Goal: Leave review/rating: Leave review/rating

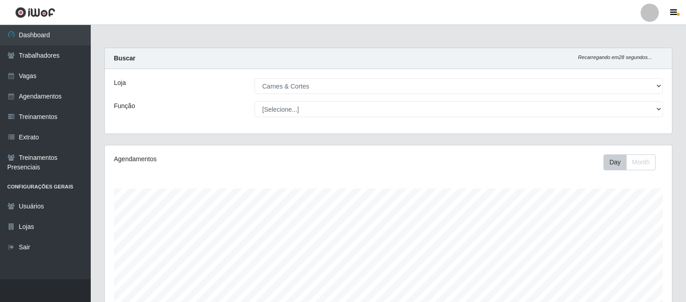
select select "433"
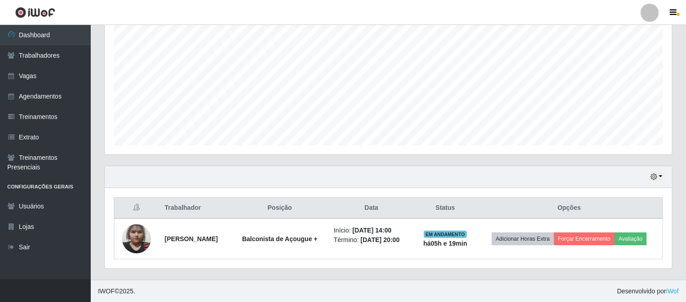
scroll to position [188, 568]
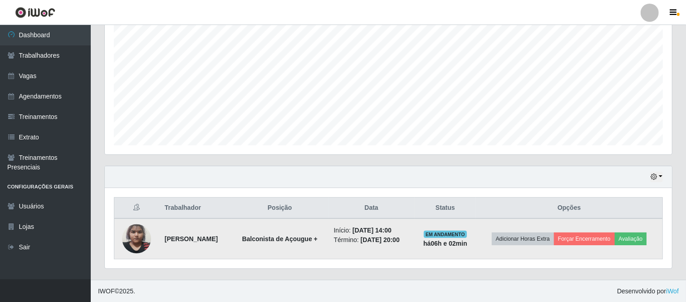
drag, startPoint x: 160, startPoint y: 239, endPoint x: 430, endPoint y: 244, distance: 269.7
click at [430, 244] on tr "[PERSON_NAME] Balconista de Açougue + Início: [DATE] 14:00 Término: [DATE] 20:0…" at bounding box center [388, 238] width 549 height 41
copy tr "[PERSON_NAME] de Açougue + Início: [DATE] 14:00 Término: [DATE] 20:00"
click at [647, 239] on button "Avaliação" at bounding box center [631, 238] width 32 height 13
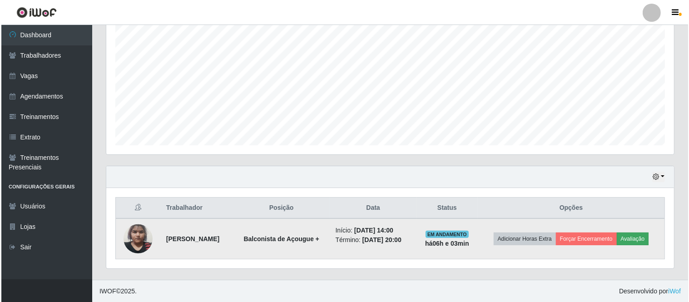
scroll to position [188, 562]
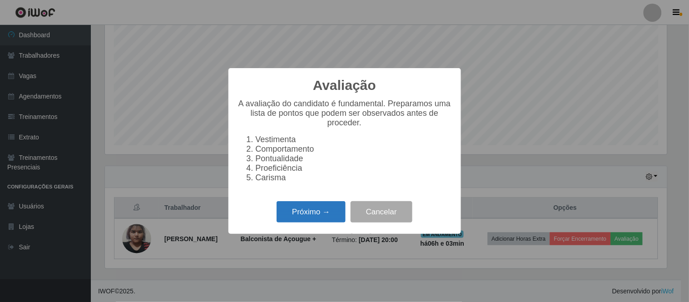
click at [328, 218] on button "Próximo →" at bounding box center [310, 211] width 69 height 21
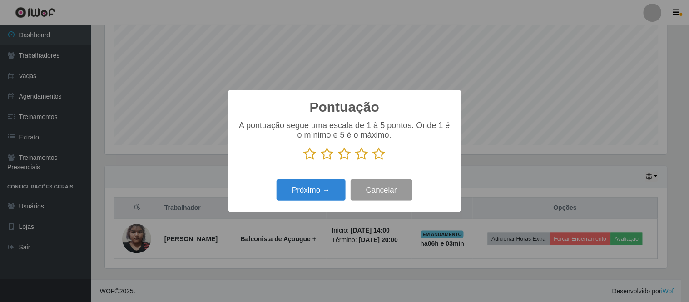
scroll to position [453831, 453458]
click at [365, 151] on icon at bounding box center [361, 154] width 13 height 14
click at [355, 161] on input "radio" at bounding box center [355, 161] width 0 height 0
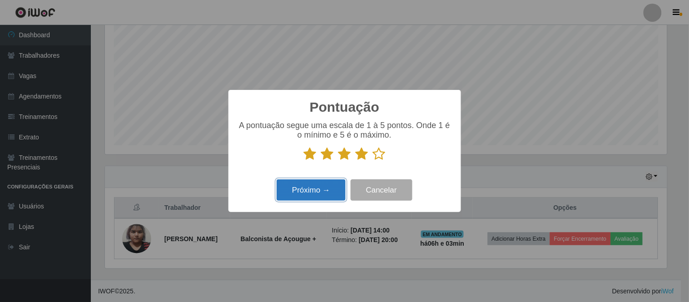
click at [323, 186] on button "Próximo →" at bounding box center [310, 189] width 69 height 21
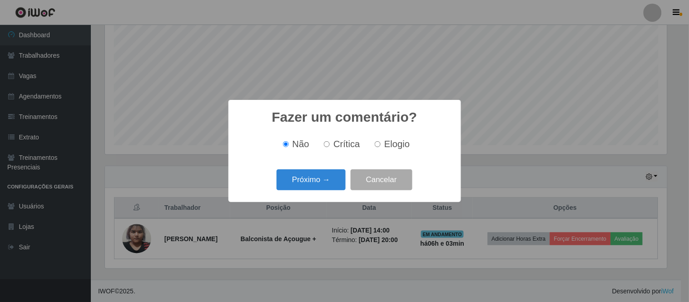
click at [378, 146] on input "Elogio" at bounding box center [378, 144] width 6 height 6
radio input "true"
click at [327, 176] on button "Próximo →" at bounding box center [310, 179] width 69 height 21
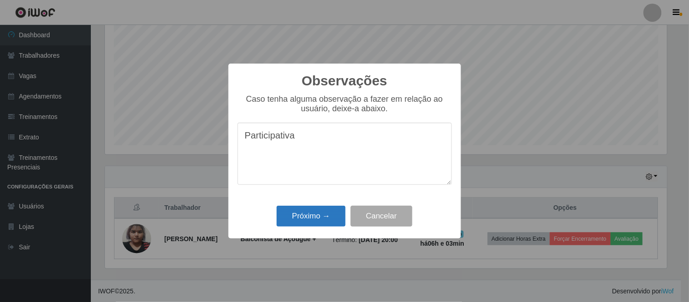
type textarea "Participativa"
click at [321, 218] on button "Próximo →" at bounding box center [310, 216] width 69 height 21
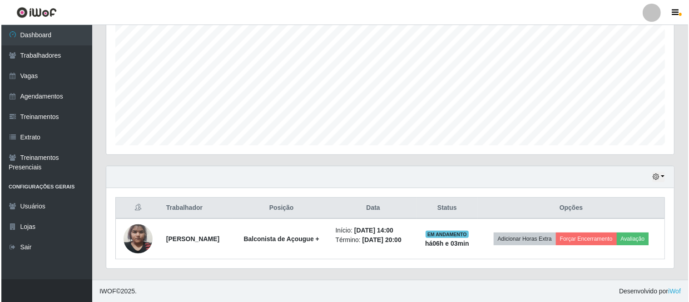
scroll to position [188, 568]
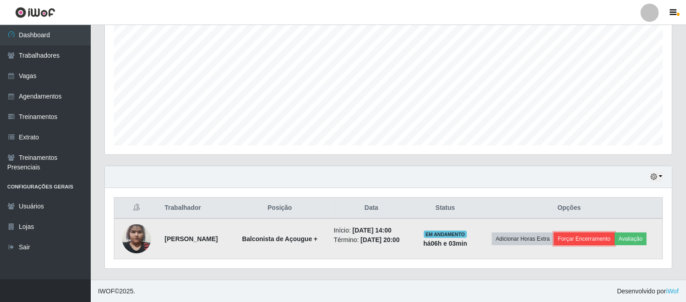
click at [584, 239] on button "Forçar Encerramento" at bounding box center [584, 238] width 61 height 13
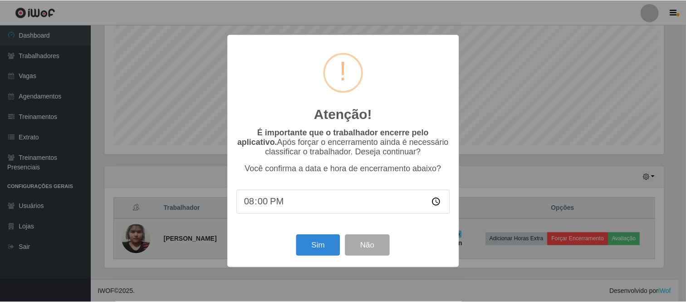
scroll to position [188, 562]
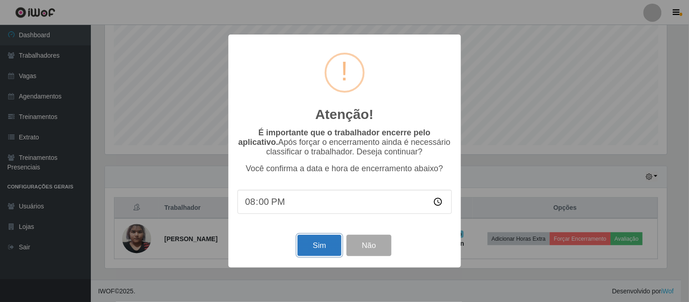
click at [327, 242] on button "Sim" at bounding box center [319, 245] width 44 height 21
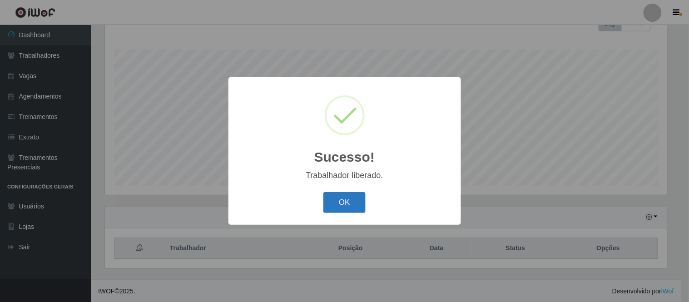
click at [342, 206] on button "OK" at bounding box center [344, 202] width 42 height 21
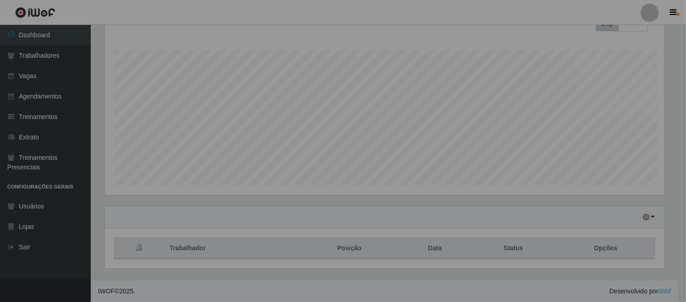
scroll to position [188, 568]
